Goal: Information Seeking & Learning: Find specific fact

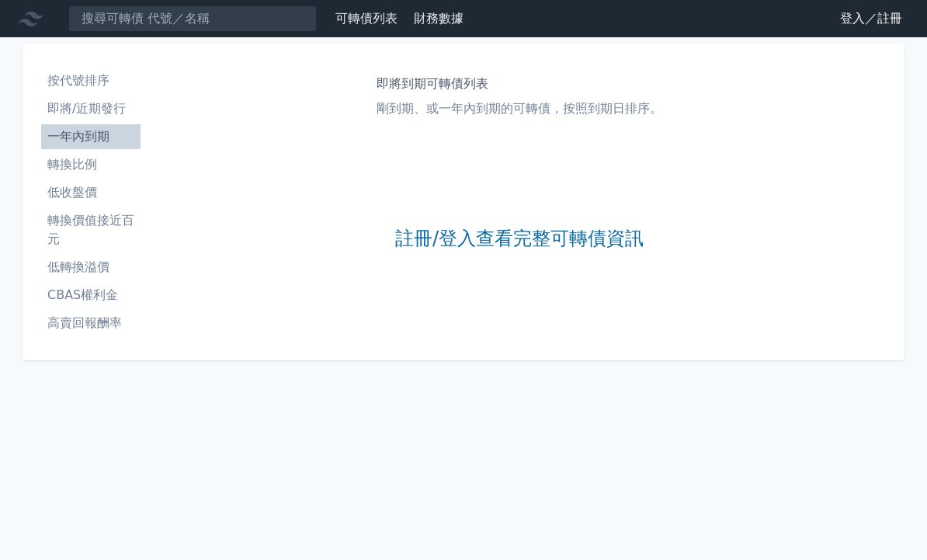
click at [587, 237] on link "註冊/登入查看完整可轉債資訊" at bounding box center [519, 239] width 248 height 25
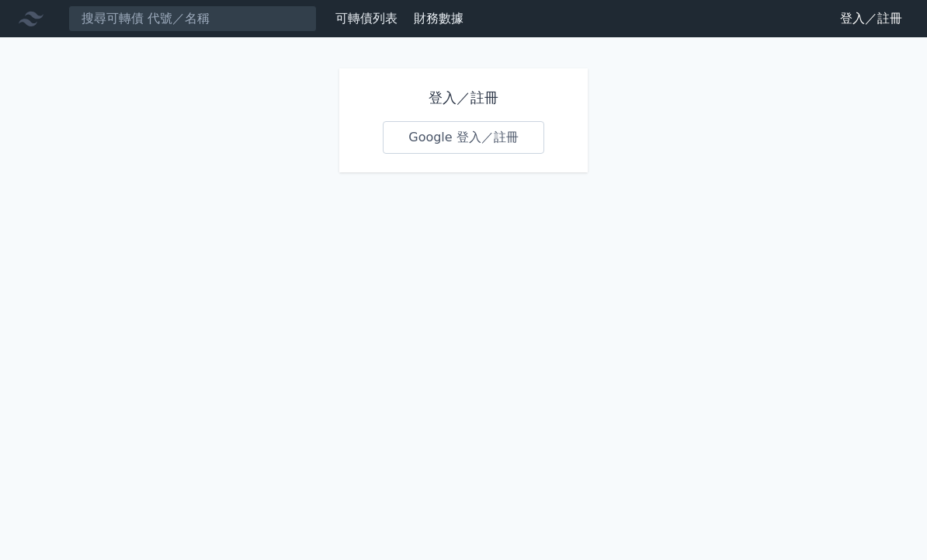
click at [521, 139] on link "Google 登入／註冊" at bounding box center [463, 137] width 161 height 33
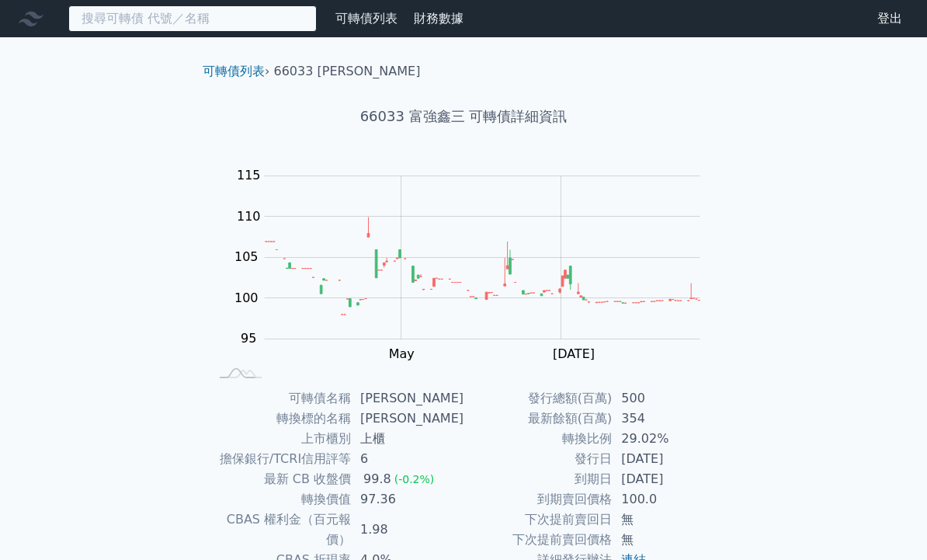
click at [216, 29] on input at bounding box center [192, 18] width 248 height 26
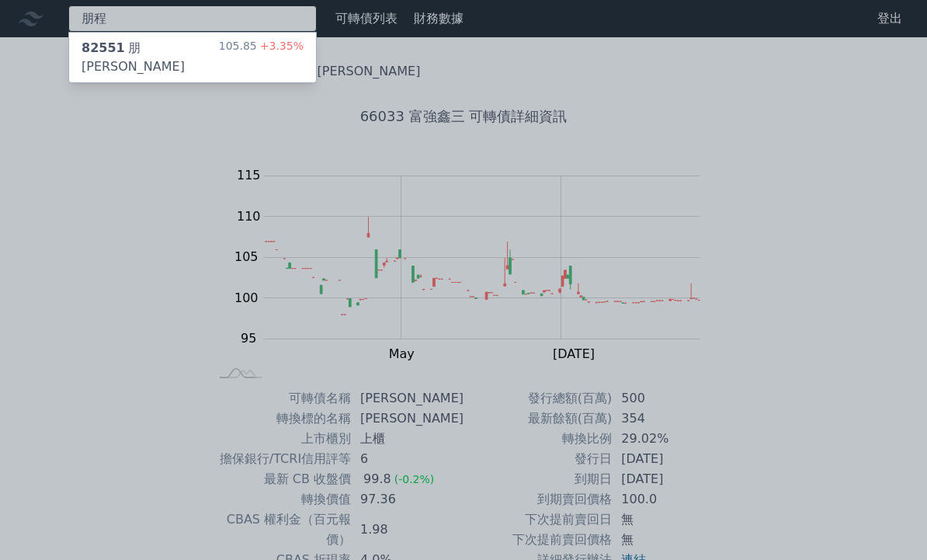
type input "朋程"
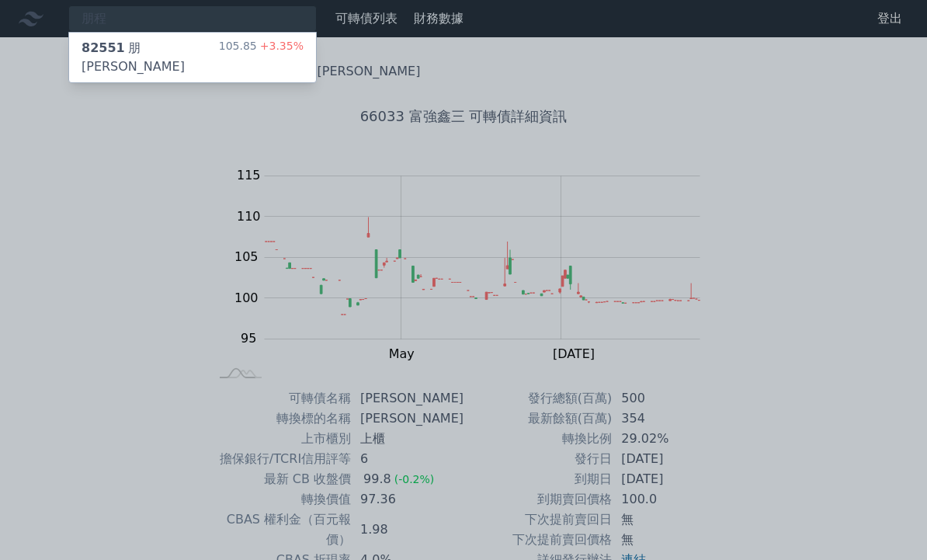
click at [100, 52] on span "82551" at bounding box center [102, 47] width 43 height 15
